Goal: Task Accomplishment & Management: Manage account settings

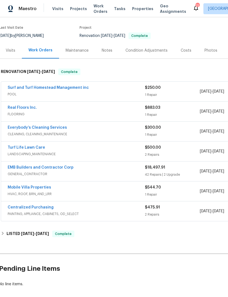
scroll to position [40, 1]
click at [16, 89] on link "Surf and Turf Homestead Management inc" at bounding box center [48, 88] width 81 height 4
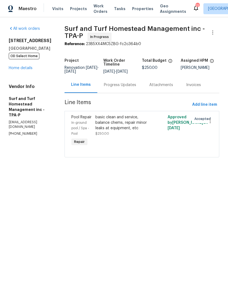
click at [157, 141] on div at bounding box center [160, 131] width 12 height 36
click at [135, 130] on div "basic clean and service, balance chems, repair minor leaks at equipment, etc" at bounding box center [123, 122] width 57 height 16
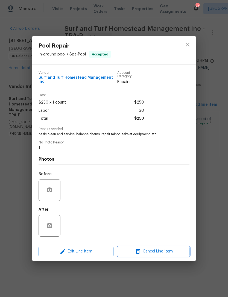
click at [162, 250] on span "Cancel Line Item" at bounding box center [153, 251] width 68 height 7
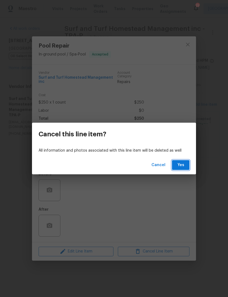
click at [185, 165] on button "Yes" at bounding box center [180, 165] width 17 height 10
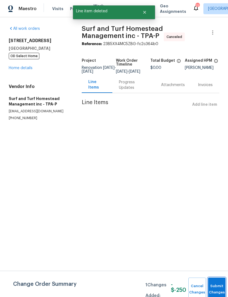
click at [213, 286] on button "Submit Changes" at bounding box center [216, 288] width 17 height 23
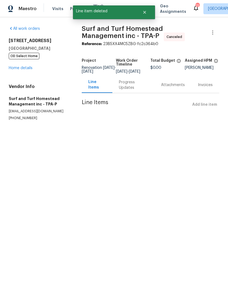
click at [28, 67] on link "Home details" at bounding box center [21, 68] width 24 height 4
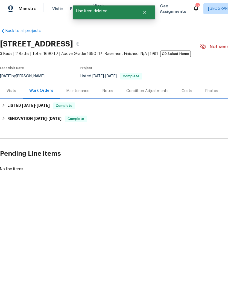
click at [178, 109] on div "LISTED 5/21/25 - 5/22/25 Complete" at bounding box center [154, 105] width 308 height 13
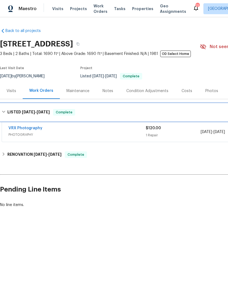
click at [184, 112] on div "LISTED 5/21/25 - 5/22/25 Complete" at bounding box center [154, 112] width 305 height 7
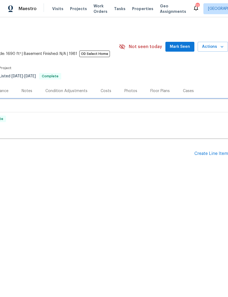
scroll to position [0, 81]
click at [211, 153] on div "Create Line Item" at bounding box center [211, 153] width 34 height 5
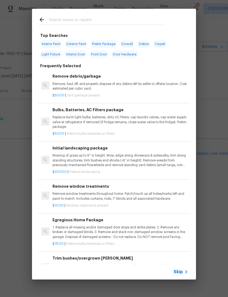
click at [181, 274] on span "Skip" at bounding box center [177, 271] width 9 height 5
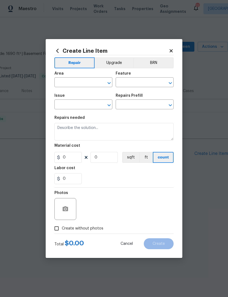
click at [86, 82] on input "text" at bounding box center [75, 83] width 43 height 8
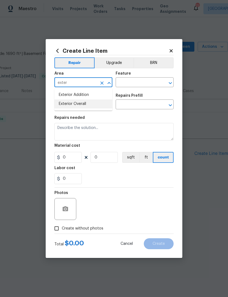
click at [98, 102] on li "Exterior Overall" at bounding box center [83, 103] width 58 height 9
type input "Exterior Overall"
click at [143, 85] on input "text" at bounding box center [136, 83] width 43 height 8
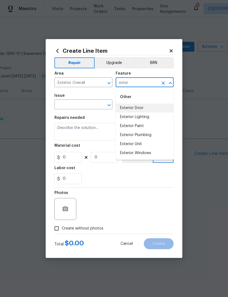
click at [163, 108] on li "Exterior Door" at bounding box center [144, 107] width 58 height 9
type input "Exterior Door"
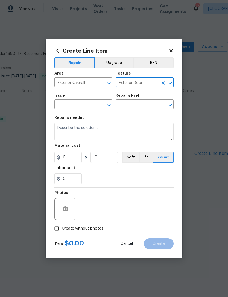
click at [83, 104] on input "text" at bounding box center [75, 105] width 43 height 8
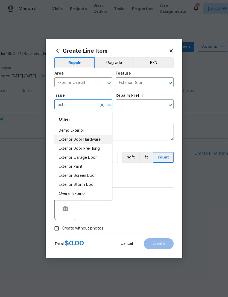
click at [104, 140] on li "Exterior Door Hardware" at bounding box center [83, 139] width 58 height 9
type input "Exterior Door Hardware"
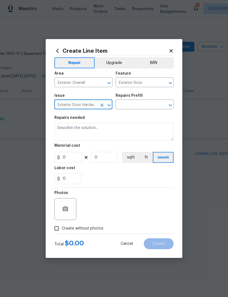
click at [139, 112] on div "Issue Exterior Door Hardware ​ Repairs Prefill ​" at bounding box center [113, 101] width 119 height 22
click at [171, 107] on icon "Open" at bounding box center [170, 105] width 7 height 7
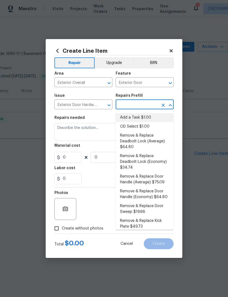
click at [160, 118] on li "Add a Task $1.00" at bounding box center [144, 117] width 58 height 9
type input "Add a Task $1.00"
type input "Interior Door"
type textarea "HPM to detail"
type input "1"
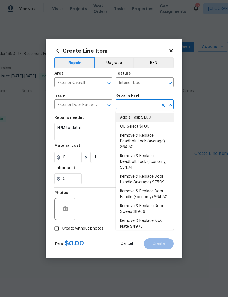
type input "Add a Task $1.00"
type input "1"
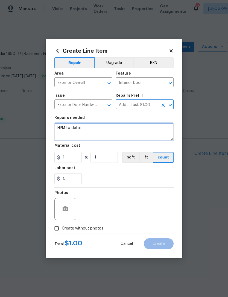
click at [147, 135] on textarea "HPM to detail" at bounding box center [113, 131] width 119 height 17
type textarea "H"
type textarea "Replace all exterior deadbolts"
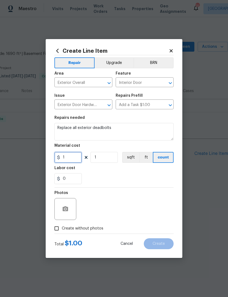
click at [65, 158] on input "1" at bounding box center [67, 157] width 27 height 11
type input "130"
click at [92, 187] on div at bounding box center [113, 187] width 119 height 0
click at [57, 230] on input "Create without photos" at bounding box center [56, 228] width 10 height 10
checkbox input "true"
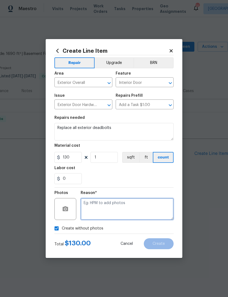
click at [97, 211] on textarea at bounding box center [126, 209] width 93 height 22
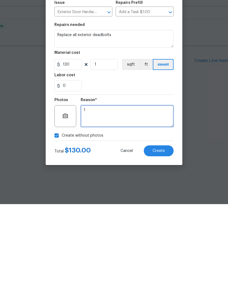
type textarea "1"
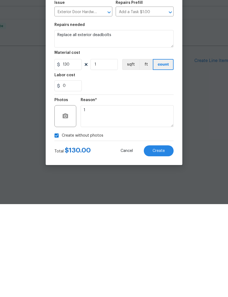
click at [173, 238] on button "Create" at bounding box center [159, 243] width 30 height 11
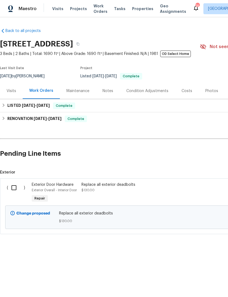
scroll to position [0, 0]
click at [13, 190] on input "checkbox" at bounding box center [16, 187] width 16 height 11
checkbox input "true"
click at [192, 285] on span "Create Work Order" at bounding box center [196, 283] width 36 height 7
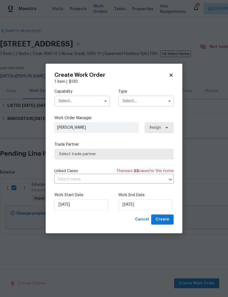
click at [100, 100] on input "text" at bounding box center [81, 100] width 55 height 11
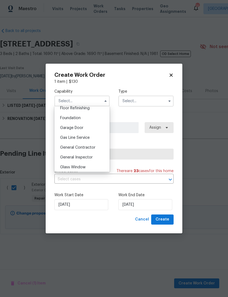
scroll to position [225, 0]
click at [97, 147] on div "General Contractor" at bounding box center [82, 148] width 52 height 10
type input "General Contractor"
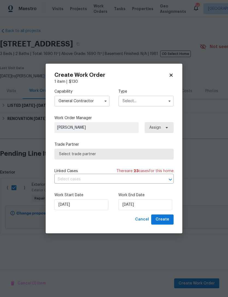
click at [157, 101] on input "text" at bounding box center [145, 100] width 55 height 11
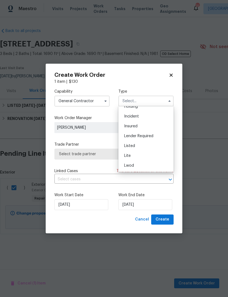
scroll to position [26, 0]
click at [142, 146] on div "Listed" at bounding box center [146, 145] width 52 height 10
type input "Listed"
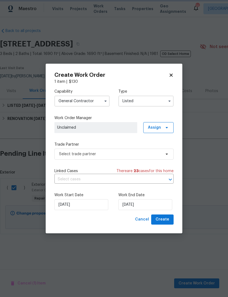
scroll to position [0, 0]
click at [165, 127] on icon at bounding box center [166, 127] width 4 height 4
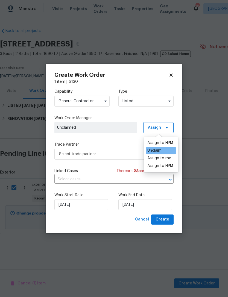
click at [160, 144] on div "Assign to HPM" at bounding box center [160, 142] width 26 height 5
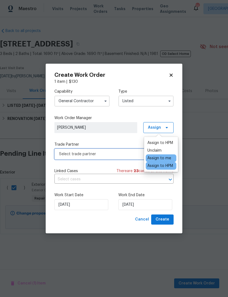
click at [117, 155] on span "Select trade partner" at bounding box center [110, 153] width 102 height 5
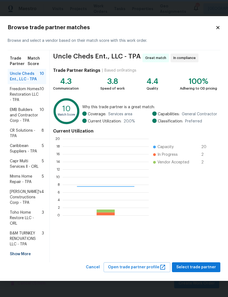
scroll to position [76, 86]
click at [18, 256] on div "Show More" at bounding box center [27, 254] width 38 height 10
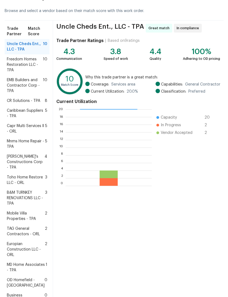
scroll to position [23, 0]
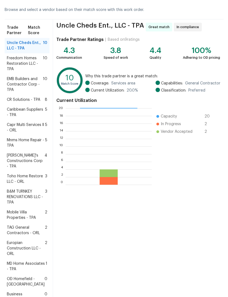
click at [20, 220] on span "Mobile Villa Properties - TPA" at bounding box center [26, 214] width 38 height 11
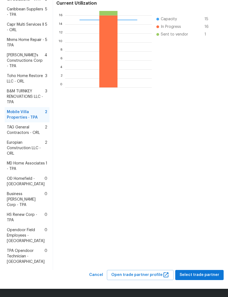
scroll to position [139, 0]
click at [189, 274] on span "Select trade partner" at bounding box center [199, 274] width 40 height 7
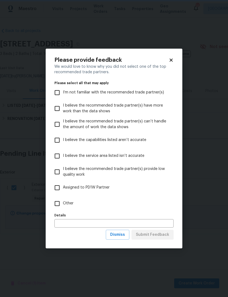
scroll to position [0, 0]
click at [66, 201] on span "Other" at bounding box center [68, 203] width 11 height 6
click at [63, 201] on input "Other" at bounding box center [56, 203] width 11 height 11
checkbox input "true"
click at [154, 238] on button "Submit Feedback" at bounding box center [152, 234] width 42 height 10
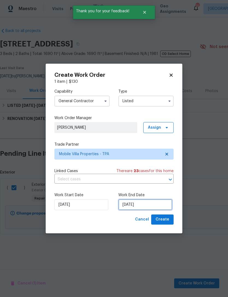
click at [148, 207] on input "8/27/2025" at bounding box center [145, 204] width 54 height 11
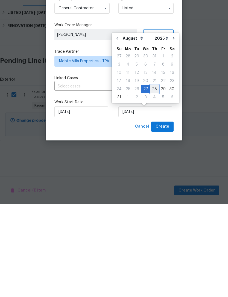
click at [152, 178] on div "28" at bounding box center [154, 182] width 9 height 8
type input "8/28/2025"
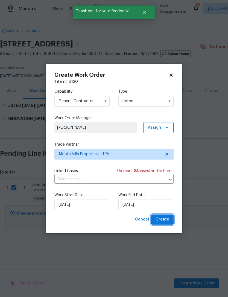
click at [165, 221] on span "Create" at bounding box center [162, 219] width 14 height 7
checkbox input "false"
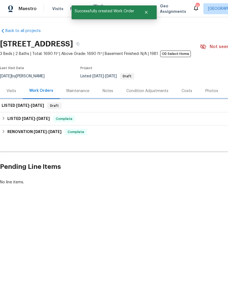
click at [15, 106] on h6 "LISTED 8/27/25 - 8/28/25" at bounding box center [23, 105] width 42 height 7
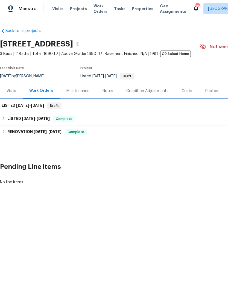
click at [180, 108] on div "LISTED 8/27/25 - 8/28/25 Draft" at bounding box center [154, 105] width 305 height 7
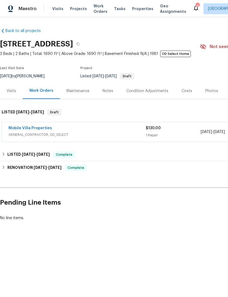
click at [19, 128] on link "Mobile Villa Properties" at bounding box center [29, 128] width 43 height 4
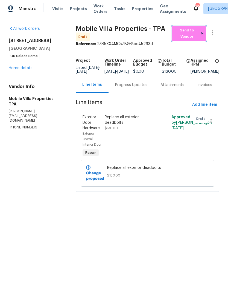
click at [186, 35] on span "Send to Vendor" at bounding box center [188, 33] width 29 height 13
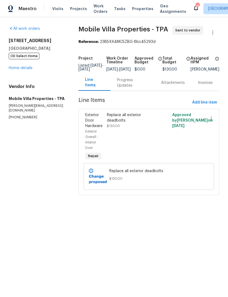
click at [15, 69] on link "Home details" at bounding box center [21, 68] width 24 height 4
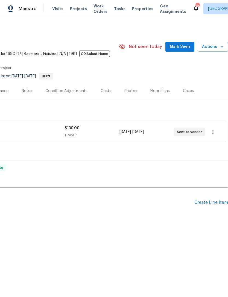
scroll to position [0, 81]
click at [188, 45] on span "Mark Seen" at bounding box center [179, 46] width 20 height 7
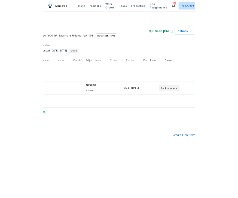
scroll to position [0, 81]
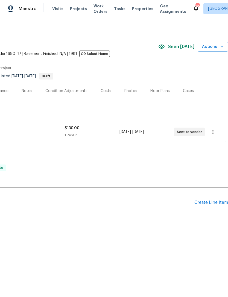
click at [210, 205] on div "Create Line Item" at bounding box center [211, 202] width 34 height 5
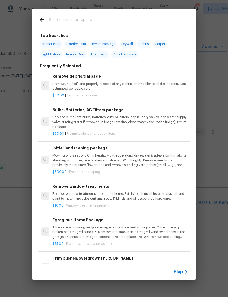
click at [181, 268] on div "Skip" at bounding box center [181, 271] width 16 height 7
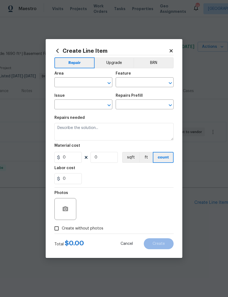
click at [61, 79] on input "text" at bounding box center [75, 83] width 43 height 8
type input "l"
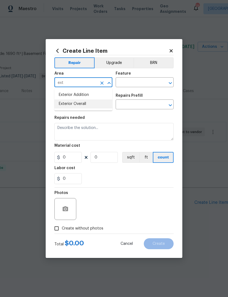
click at [100, 106] on li "Exterior Overall" at bounding box center [83, 103] width 58 height 9
type input "Exterior Overall"
click at [144, 83] on input "text" at bounding box center [136, 83] width 43 height 8
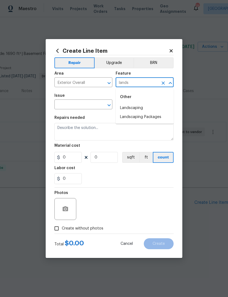
click at [150, 107] on li "Landscaping" at bounding box center [144, 107] width 58 height 9
type input "Landscaping"
click at [88, 103] on input "text" at bounding box center [75, 105] width 43 height 8
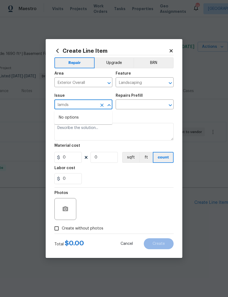
scroll to position [0, 70]
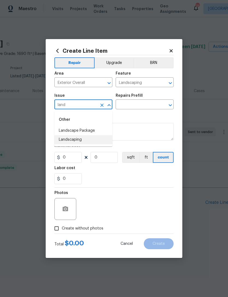
click at [96, 139] on li "Landscaping" at bounding box center [83, 139] width 58 height 9
type input "Landscaping"
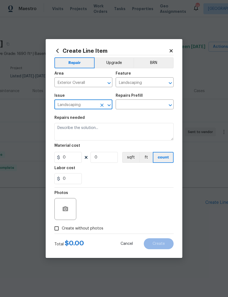
click at [152, 109] on input "text" at bounding box center [136, 105] width 43 height 8
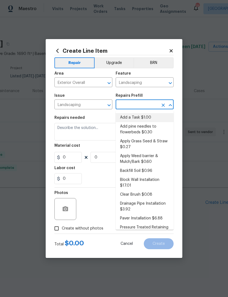
click at [163, 118] on li "Add a Task $1.00" at bounding box center [144, 117] width 58 height 9
type input "Add a Task $1.00"
type textarea "HPM to detail"
type input "1"
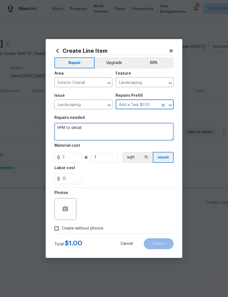
click at [147, 136] on textarea "HPM to detail" at bounding box center [113, 131] width 119 height 17
type textarea "H"
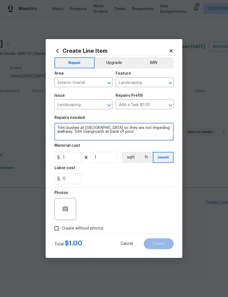
type textarea "Trim bushes at front walkway so they are not impeding walkway. Trim overgrowth …"
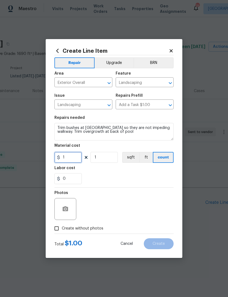
click at [69, 163] on input "1" at bounding box center [67, 157] width 27 height 11
type input "200"
click at [146, 174] on div "0" at bounding box center [113, 178] width 119 height 11
click at [62, 204] on button "button" at bounding box center [65, 208] width 13 height 13
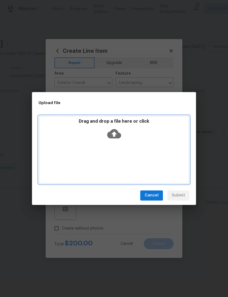
click at [97, 126] on div "Drag and drop a file here or click" at bounding box center [113, 129] width 149 height 23
